Goal: Task Accomplishment & Management: Use online tool/utility

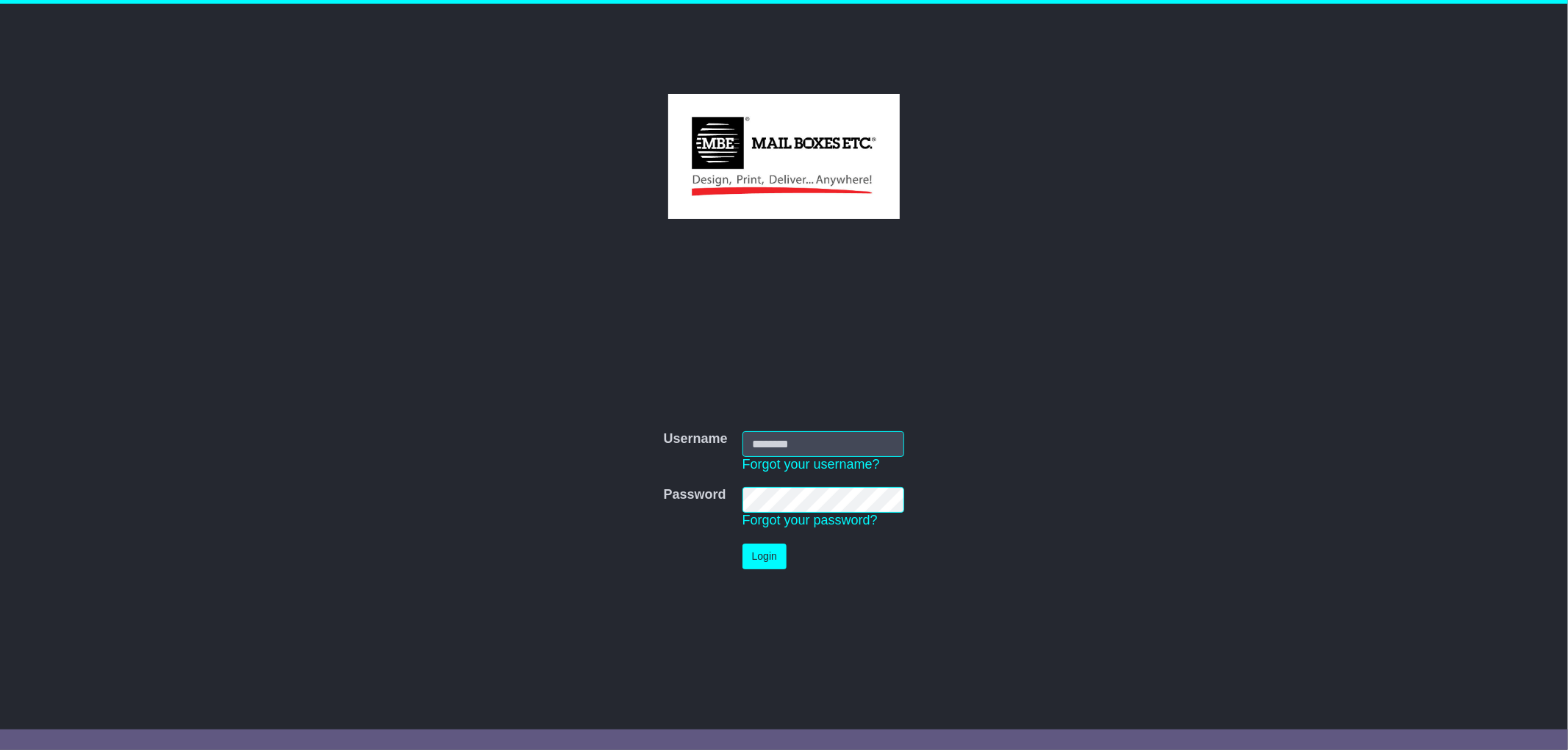
type input "*********"
click at [780, 567] on button "Login" at bounding box center [764, 557] width 45 height 25
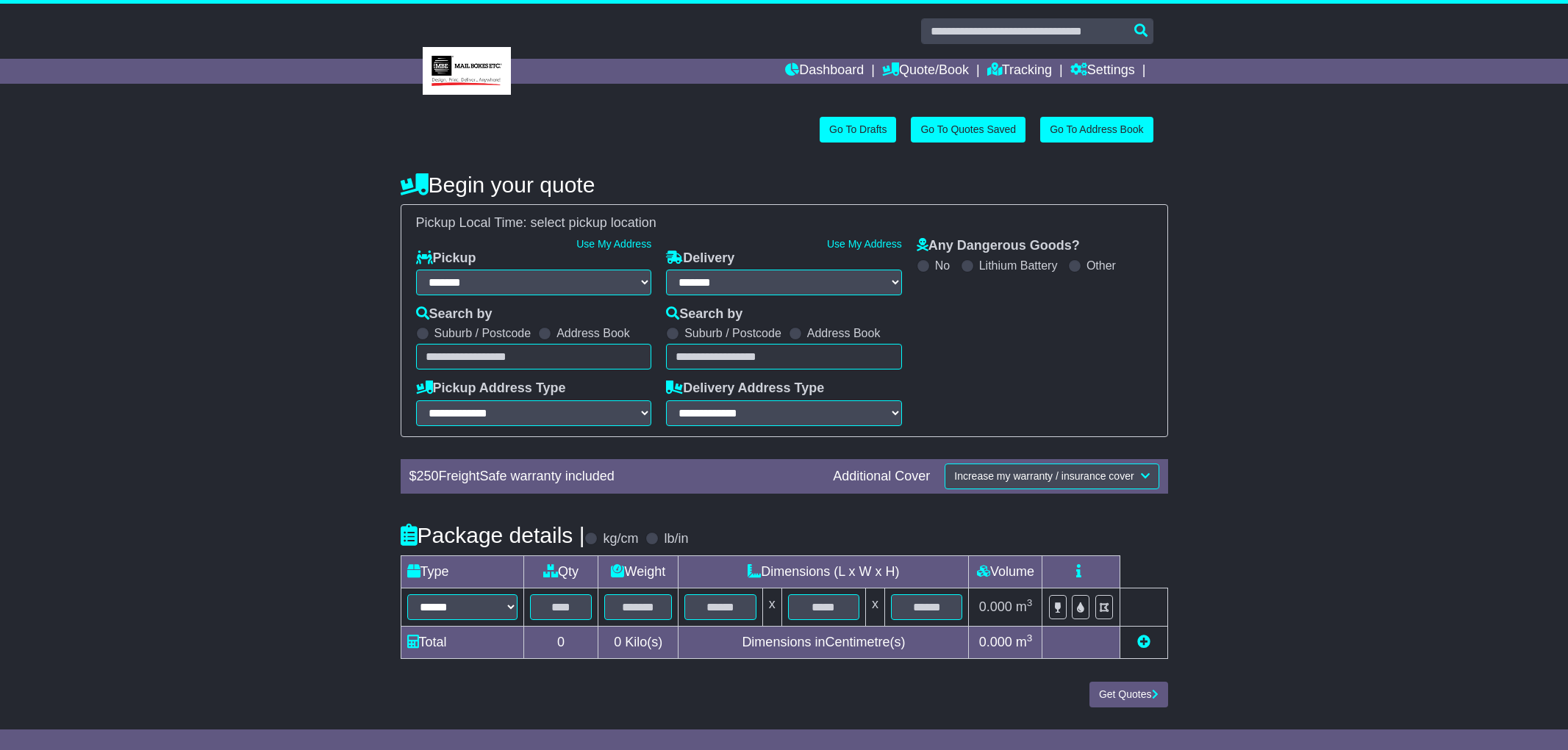
select select "**"
